Goal: Information Seeking & Learning: Learn about a topic

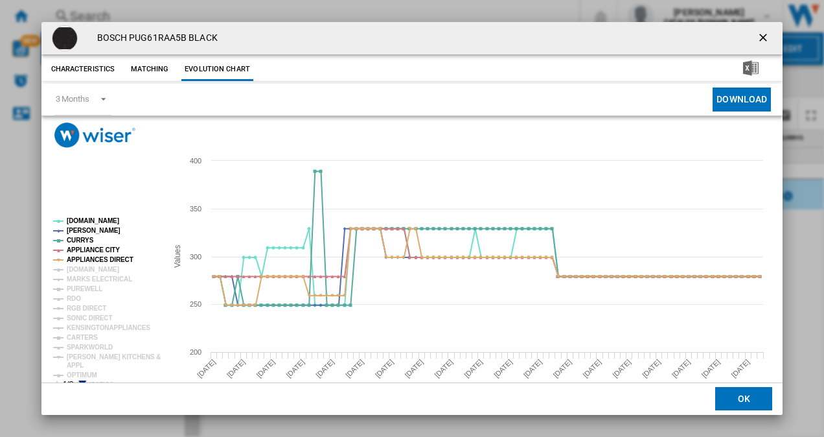
click at [757, 38] on ng-md-icon "getI18NText('BUTTONS.CLOSE_DIALOG')" at bounding box center [765, 39] width 16 height 16
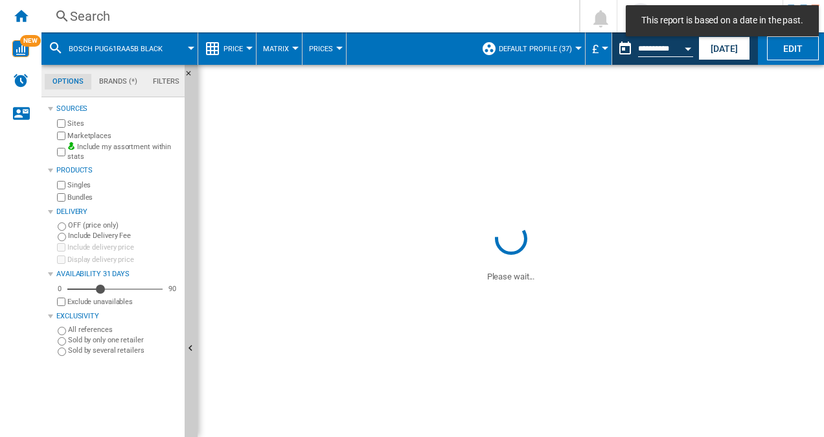
click at [87, 14] on div "Search" at bounding box center [308, 16] width 476 height 18
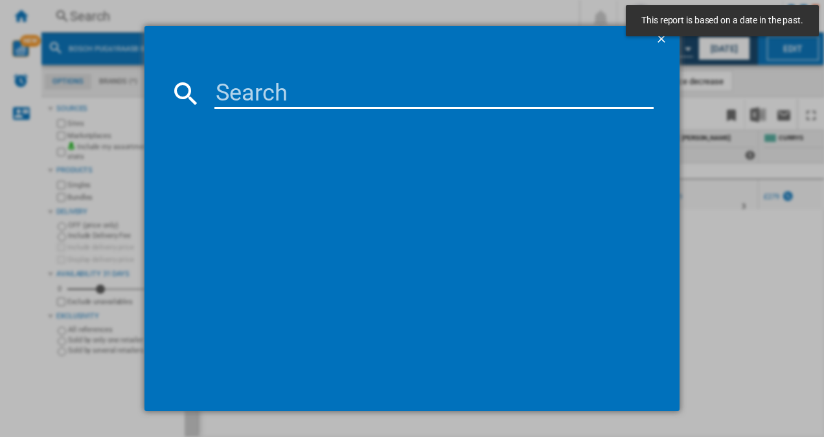
click at [297, 94] on input at bounding box center [434, 93] width 440 height 31
paste input "CCE84751FB"
type input "CCE84751FB"
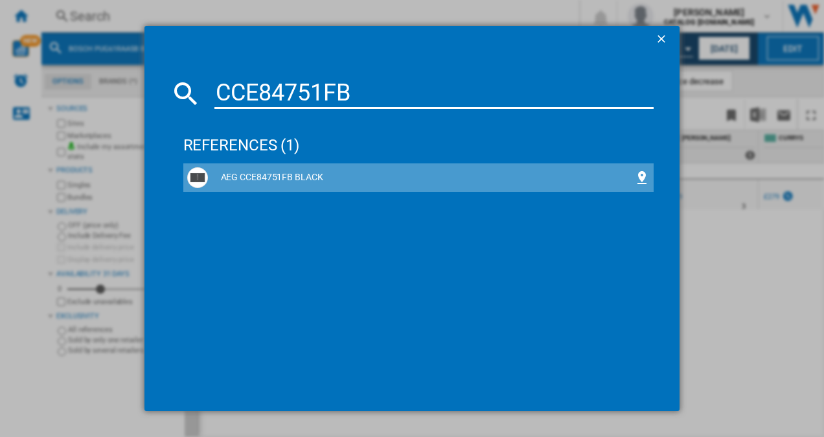
click at [276, 170] on div "AEG CCE84751FB BLACK" at bounding box center [418, 177] width 463 height 21
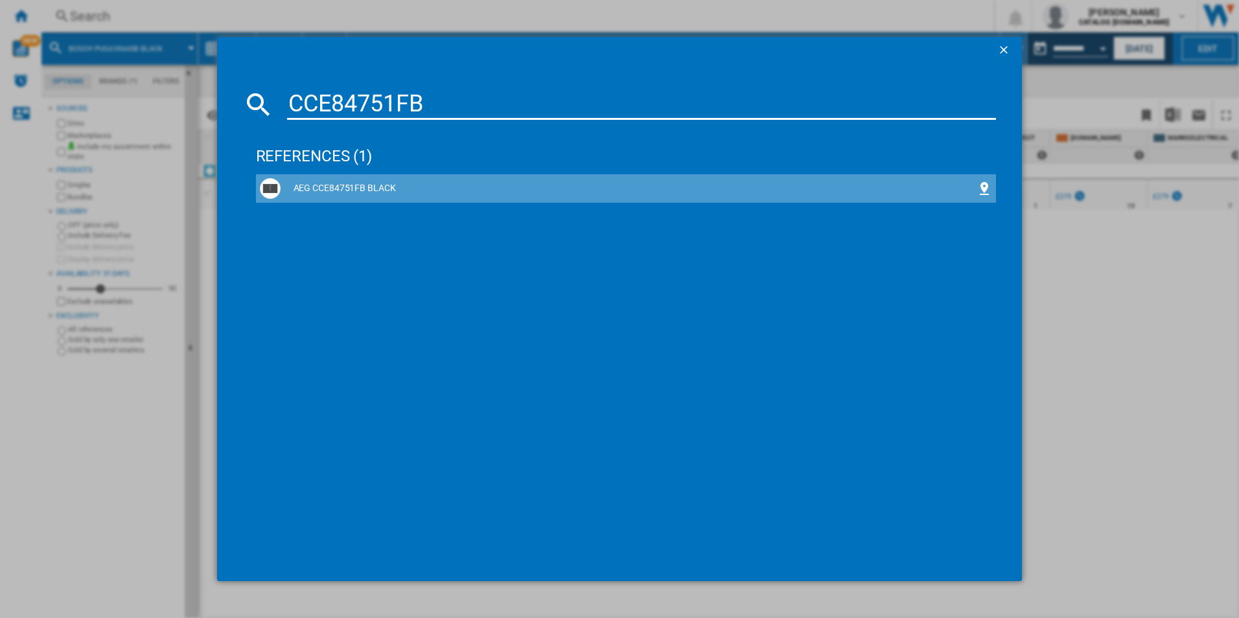
click at [303, 193] on div "AEG CCE84751FB BLACK" at bounding box center [629, 188] width 697 height 13
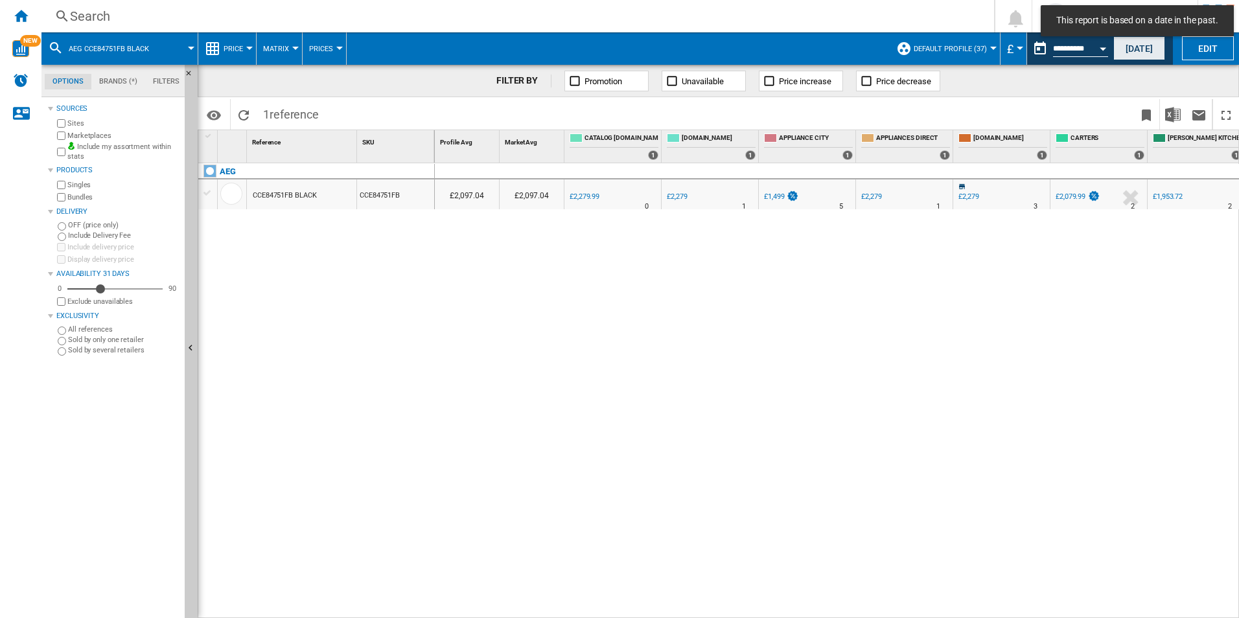
click at [824, 49] on button "[DATE]" at bounding box center [1139, 48] width 52 height 24
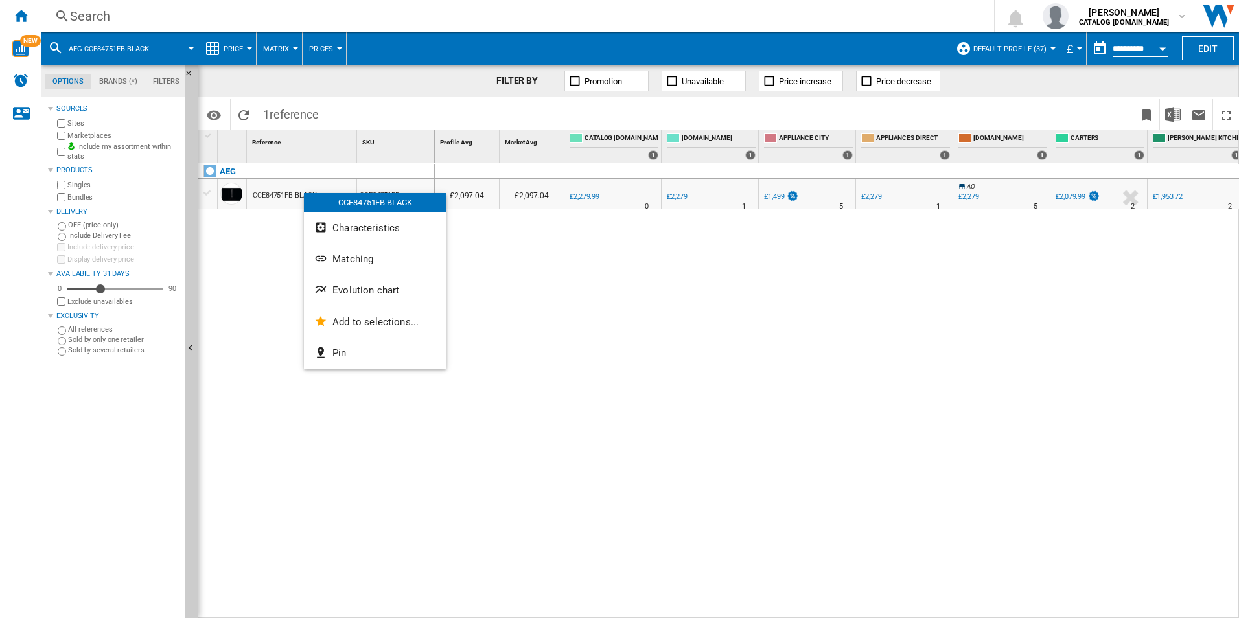
click at [373, 287] on span "Evolution chart" at bounding box center [365, 290] width 67 height 12
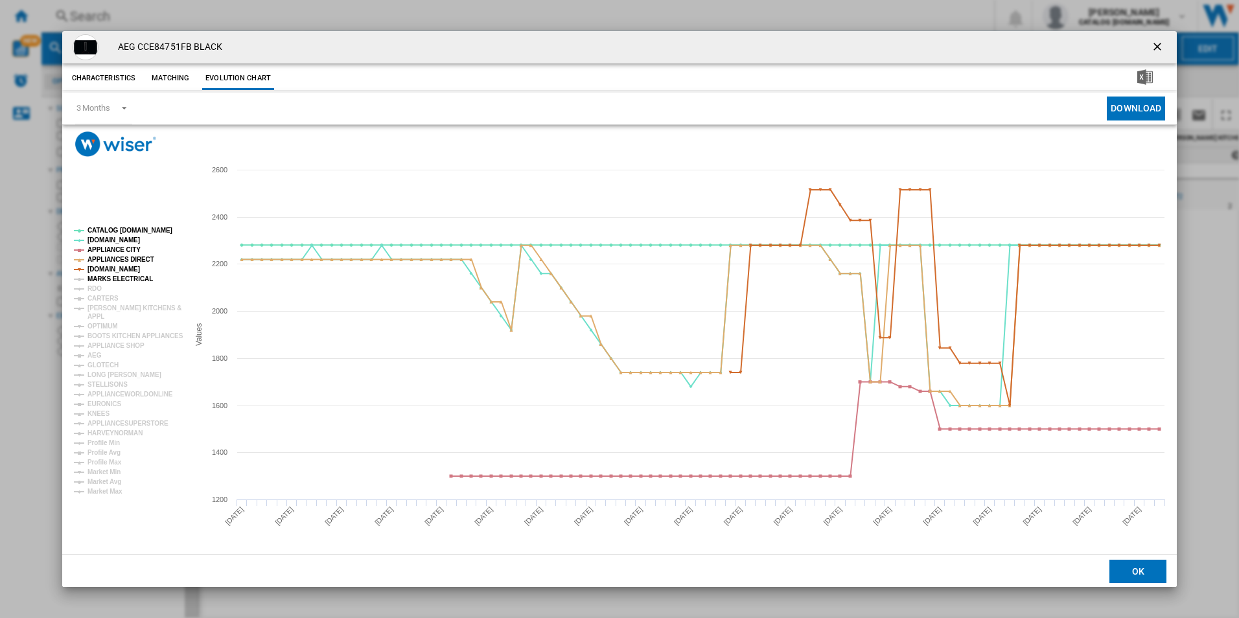
click at [95, 275] on tspan "MARKS ELECTRICAL" at bounding box center [119, 278] width 65 height 7
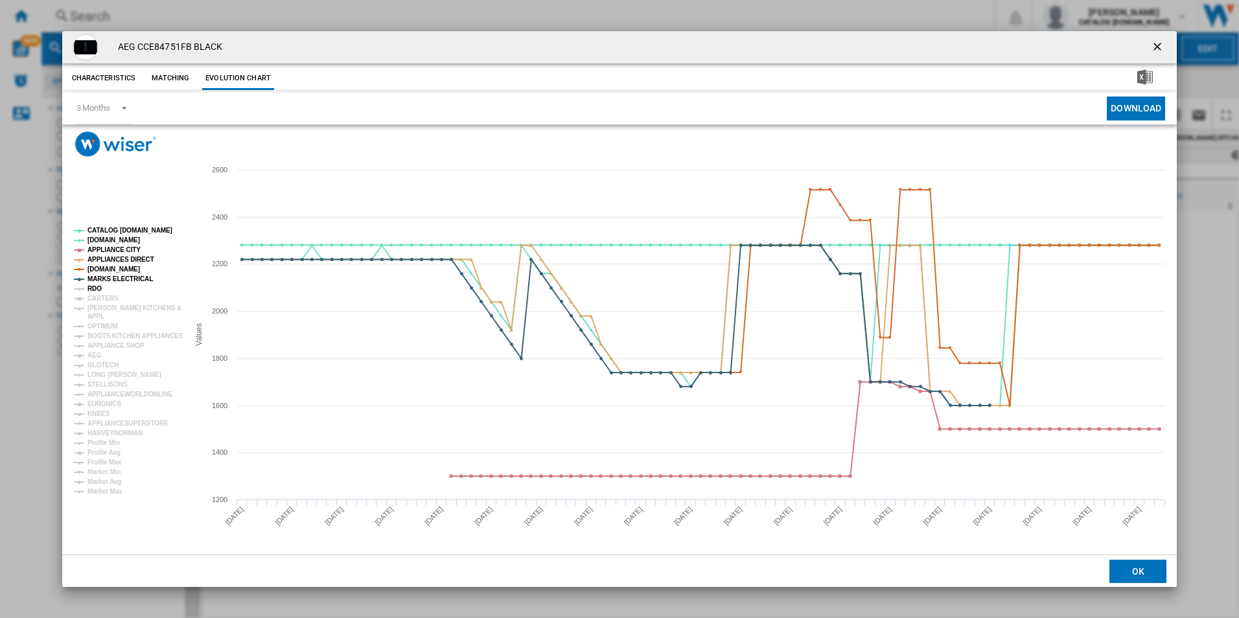
click at [98, 288] on tspan "RDO" at bounding box center [94, 288] width 14 height 7
click at [93, 302] on tspan "CARTERS" at bounding box center [102, 298] width 31 height 7
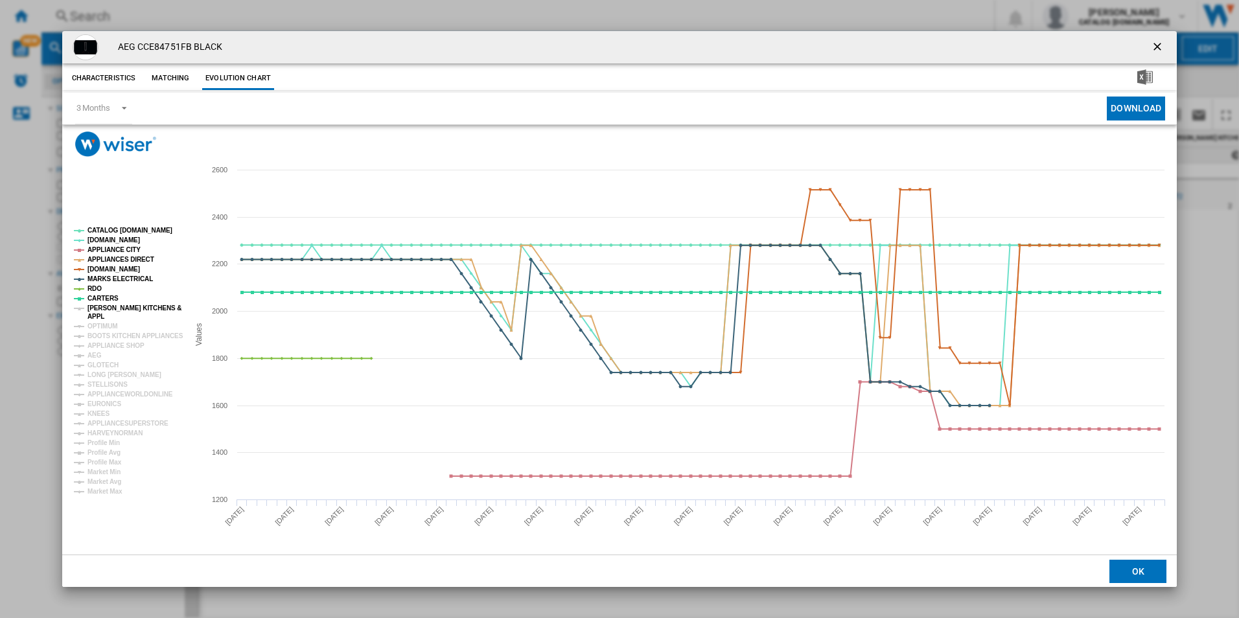
click at [98, 305] on tspan "[PERSON_NAME] KITCHENS &" at bounding box center [134, 308] width 94 height 7
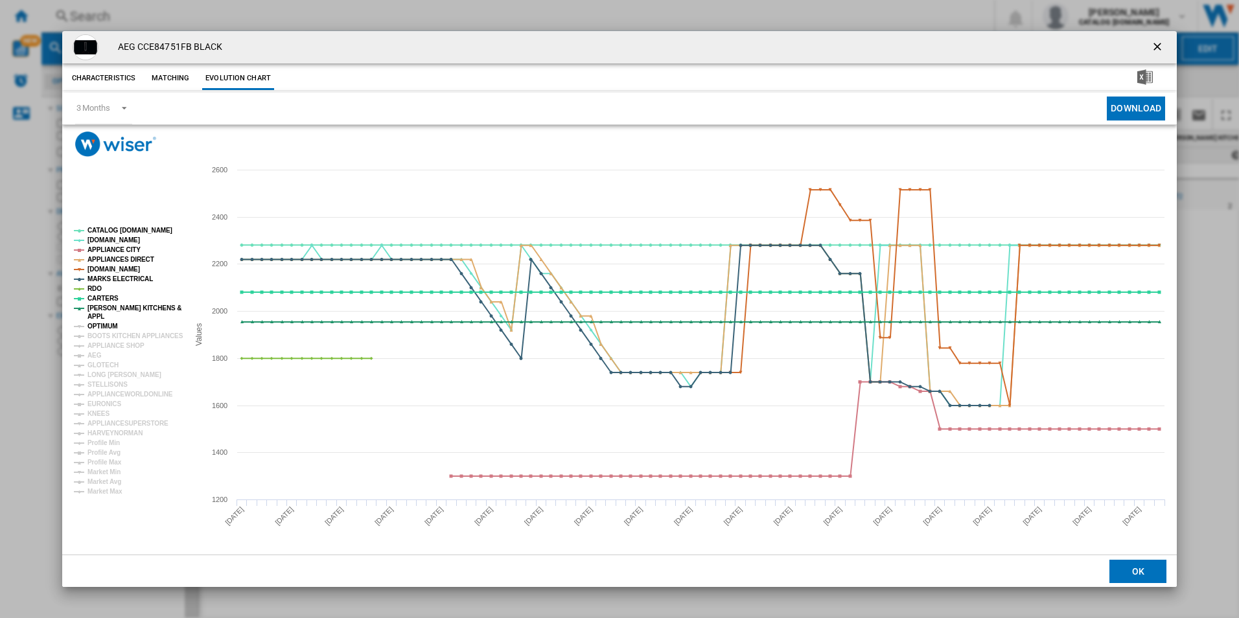
click at [111, 326] on tspan "OPTIMUM" at bounding box center [102, 326] width 30 height 7
click at [117, 332] on tspan "BOOTS KITCHEN APPLIANCES" at bounding box center [135, 335] width 96 height 7
click at [116, 343] on tspan "APPLIANCE SHOP" at bounding box center [115, 345] width 57 height 7
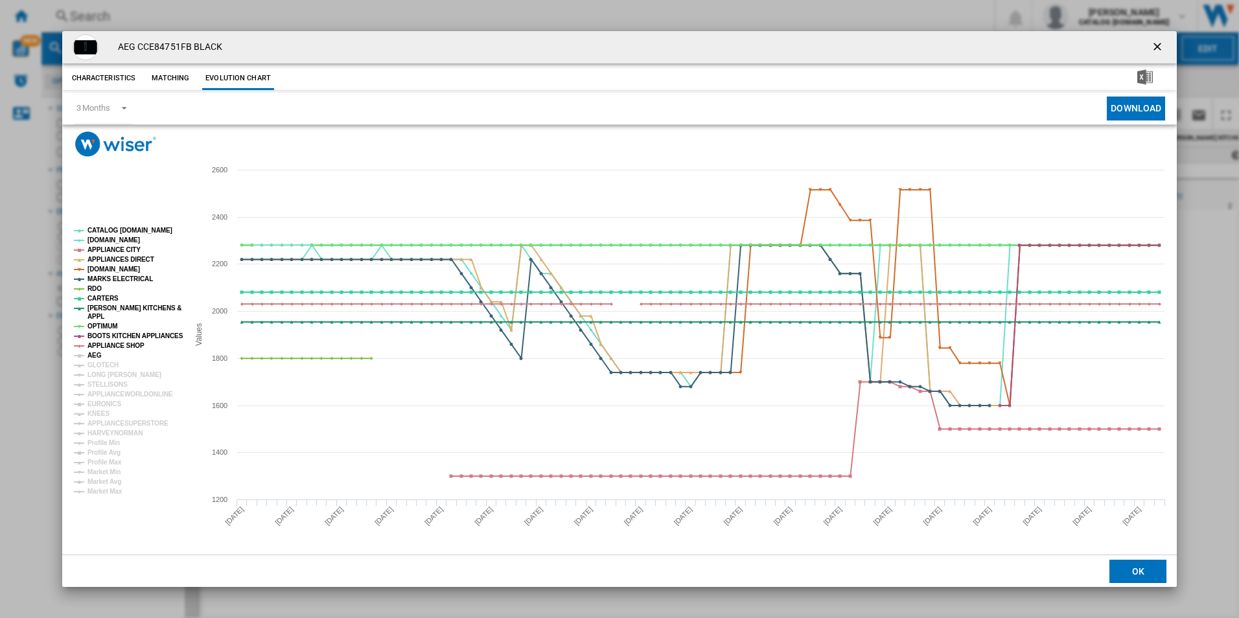
click at [93, 356] on tspan "AEG" at bounding box center [94, 355] width 14 height 7
click at [105, 436] on tspan "Market Min" at bounding box center [103, 472] width 33 height 7
